Goal: Navigation & Orientation: Find specific page/section

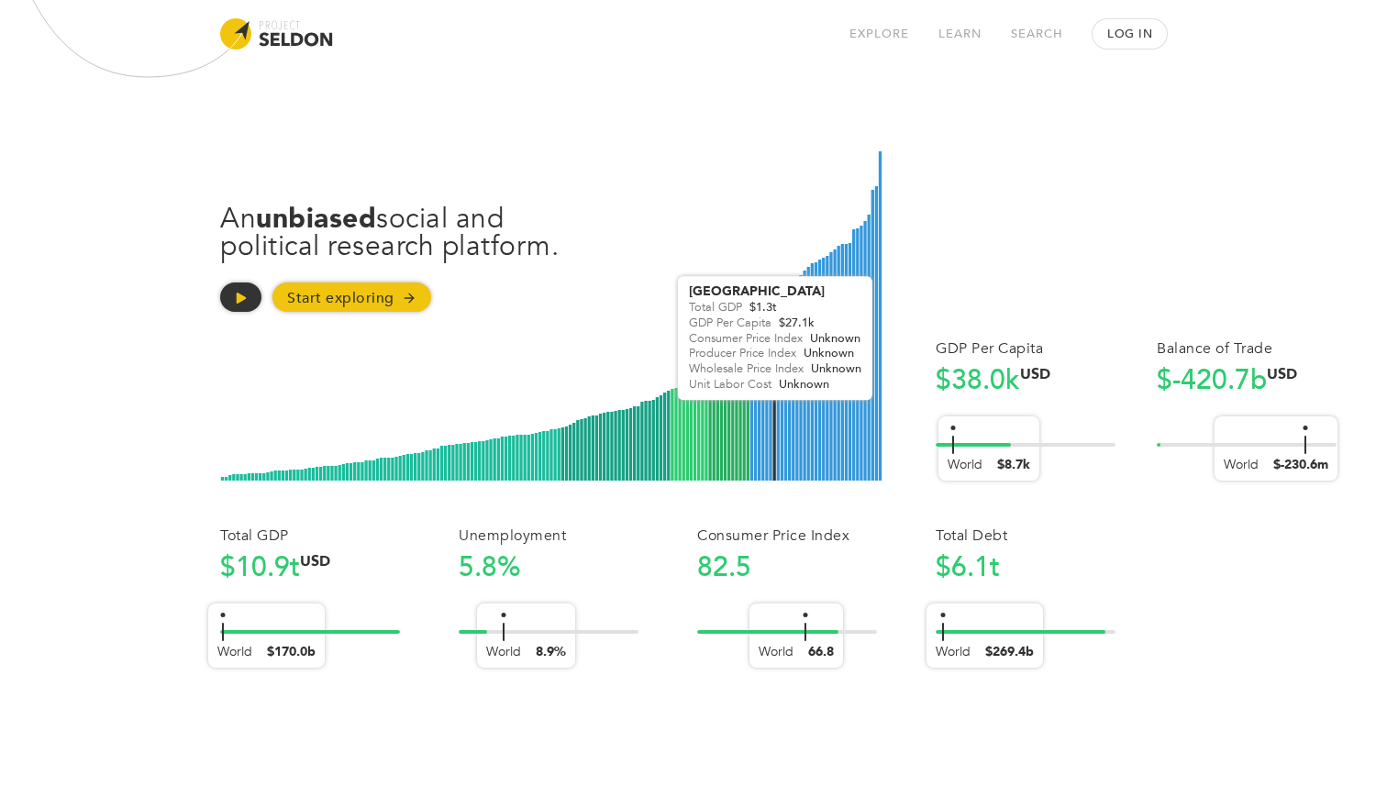
click at [775, 413] on rect at bounding box center [773, 395] width 3 height 171
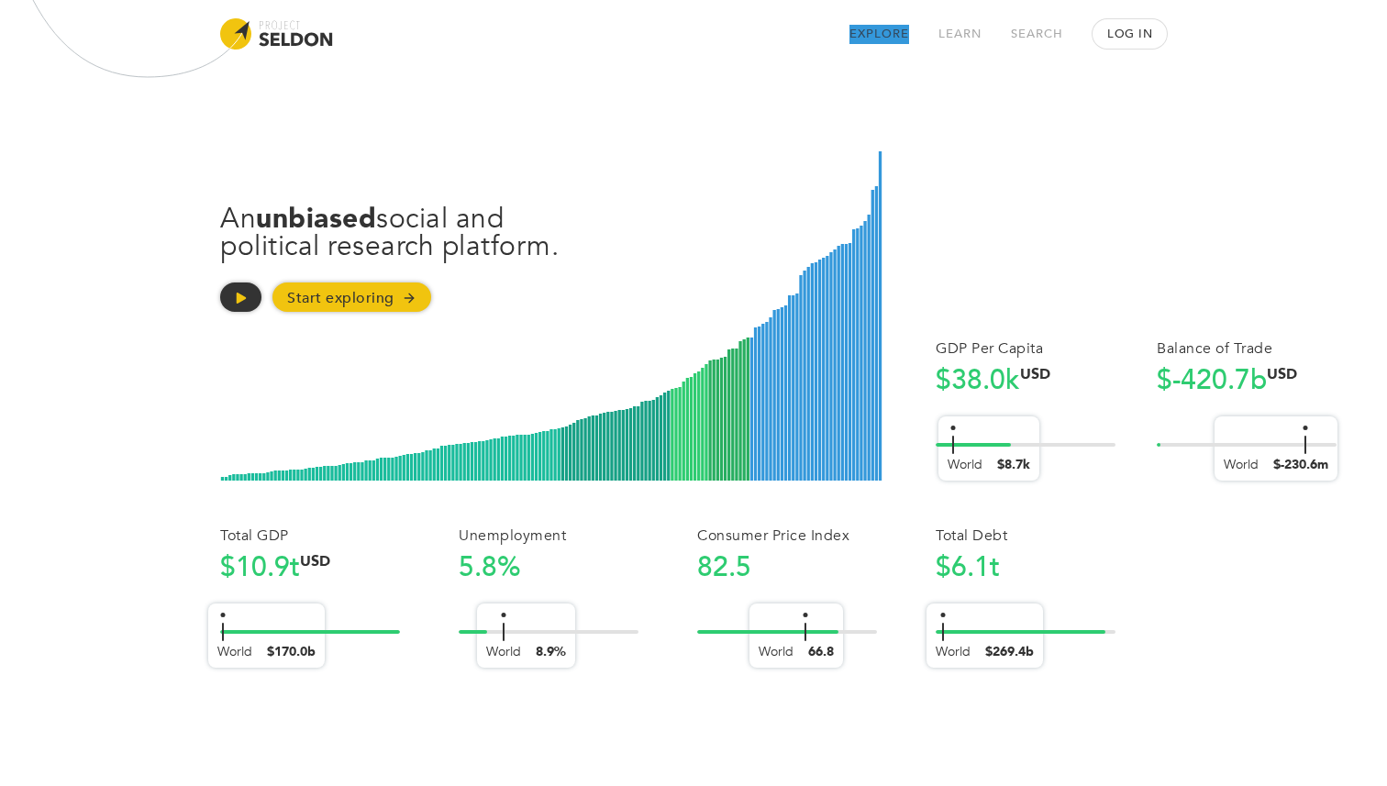
click at [897, 28] on link "Explore" at bounding box center [879, 34] width 60 height 19
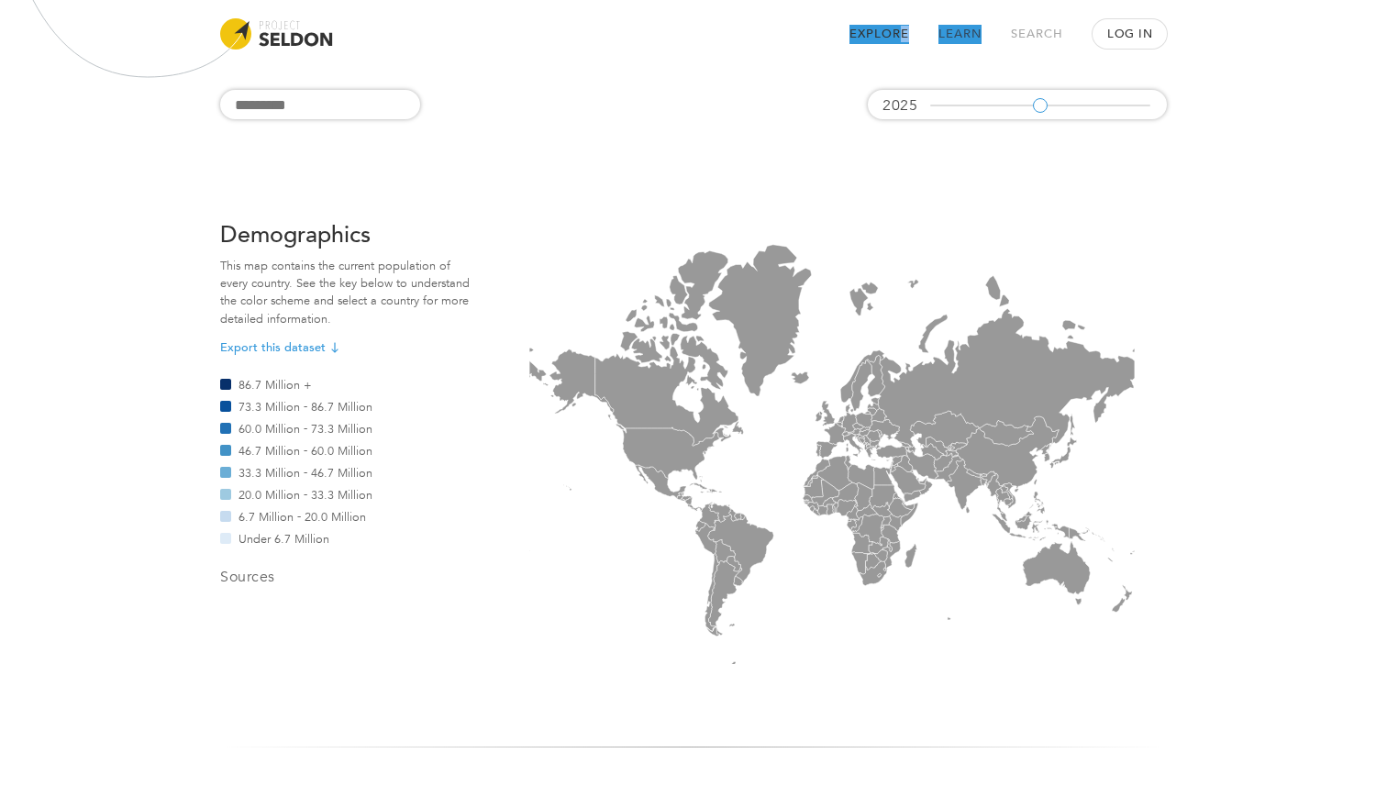
drag, startPoint x: 461, startPoint y: 44, endPoint x: 956, endPoint y: 38, distance: 494.3
click at [956, 38] on nav "Explore Learn Search Log In" at bounding box center [750, 33] width 833 height 29
